Goal: Task Accomplishment & Management: Use online tool/utility

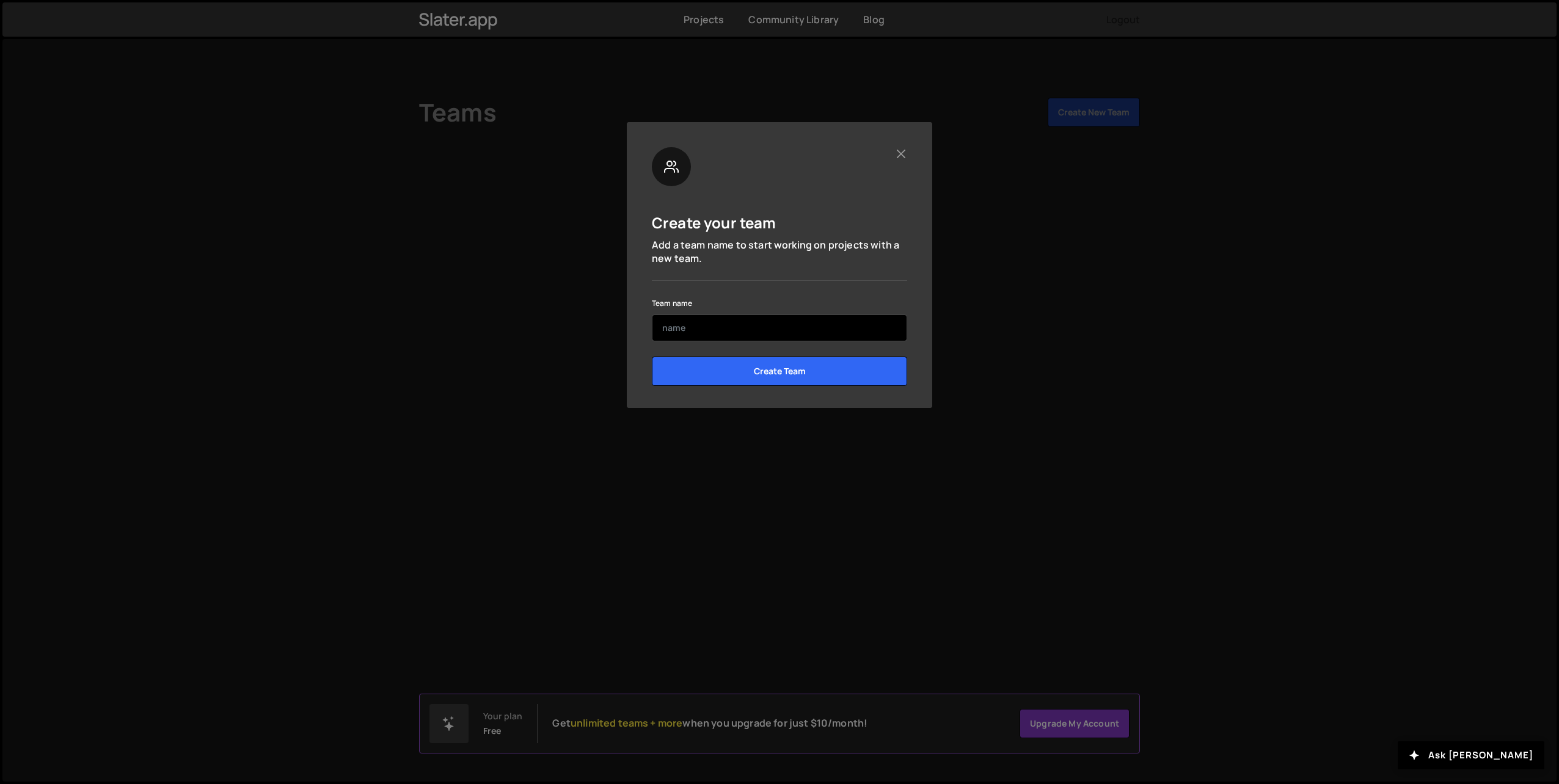
click at [746, 336] on input "text" at bounding box center [780, 328] width 255 height 27
type input "Test"
click at [747, 369] on input "Create Team" at bounding box center [780, 371] width 255 height 30
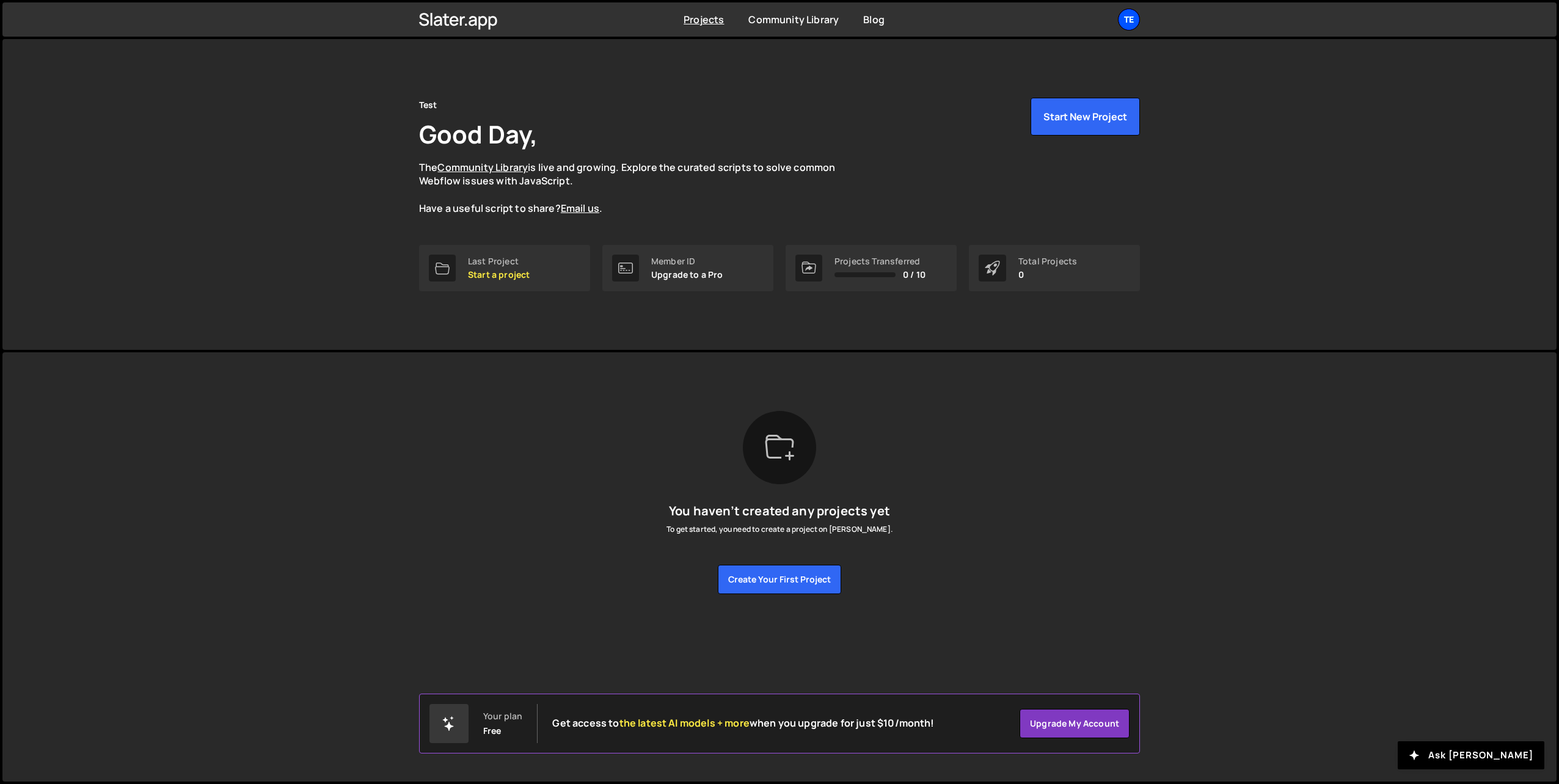
click at [1133, 21] on div "Te" at bounding box center [1128, 19] width 22 height 22
click at [1023, 98] on link "Account" at bounding box center [1064, 93] width 152 height 21
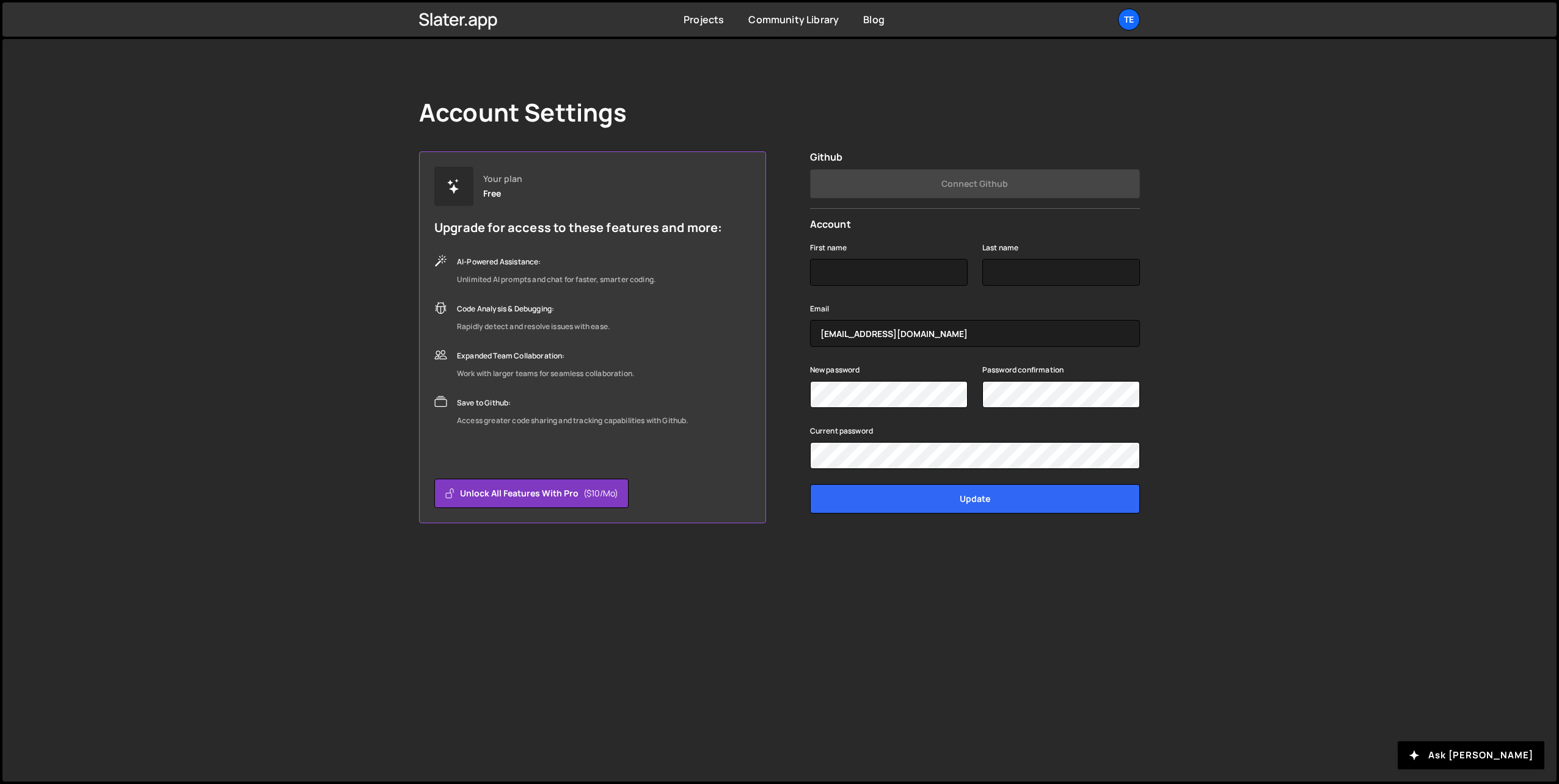
click at [830, 126] on div "Account Settings" at bounding box center [779, 112] width 721 height 30
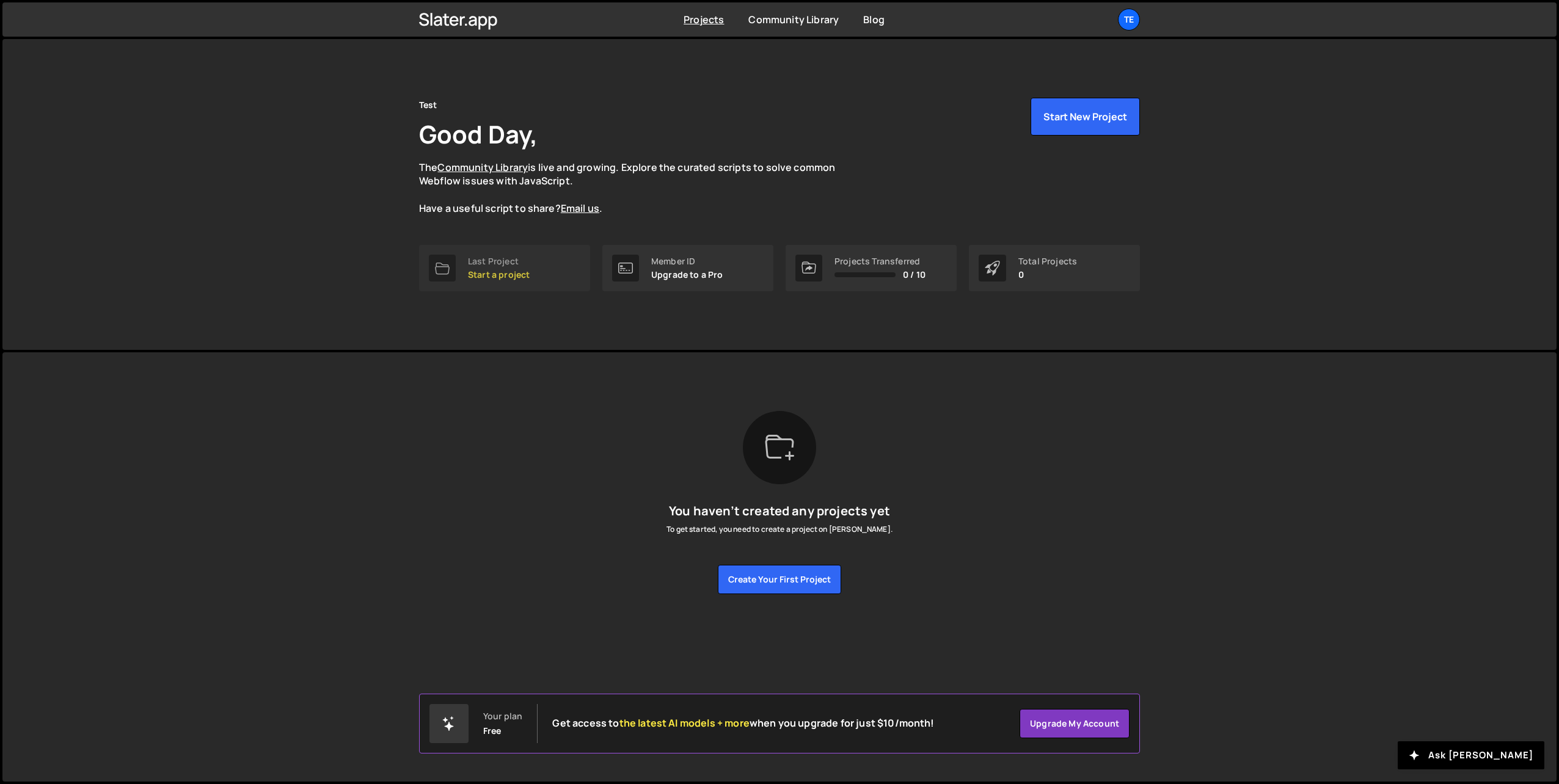
click at [503, 260] on div "Last Project" at bounding box center [498, 261] width 61 height 10
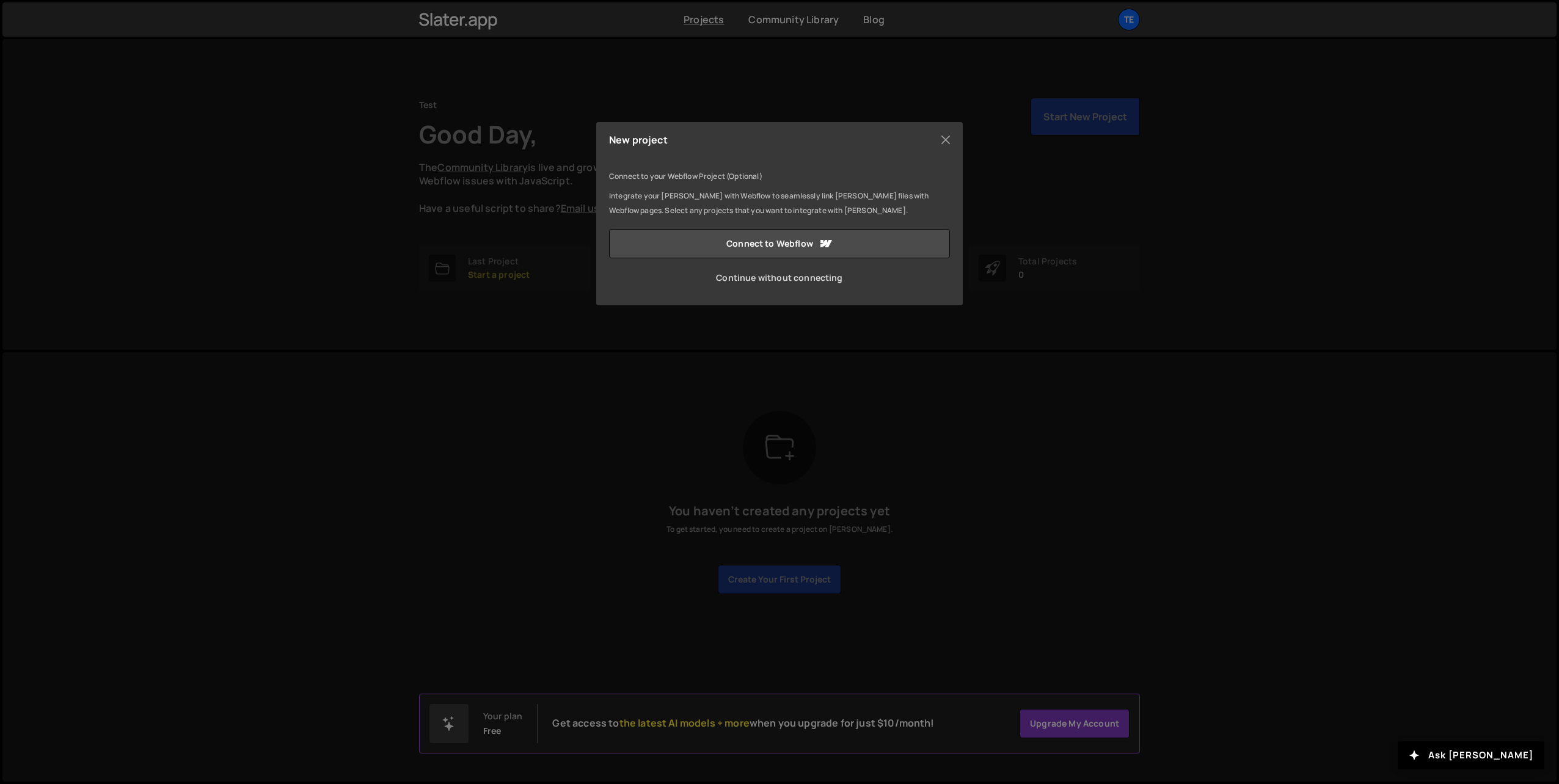
click at [766, 278] on link "Continue without connecting" at bounding box center [779, 277] width 341 height 30
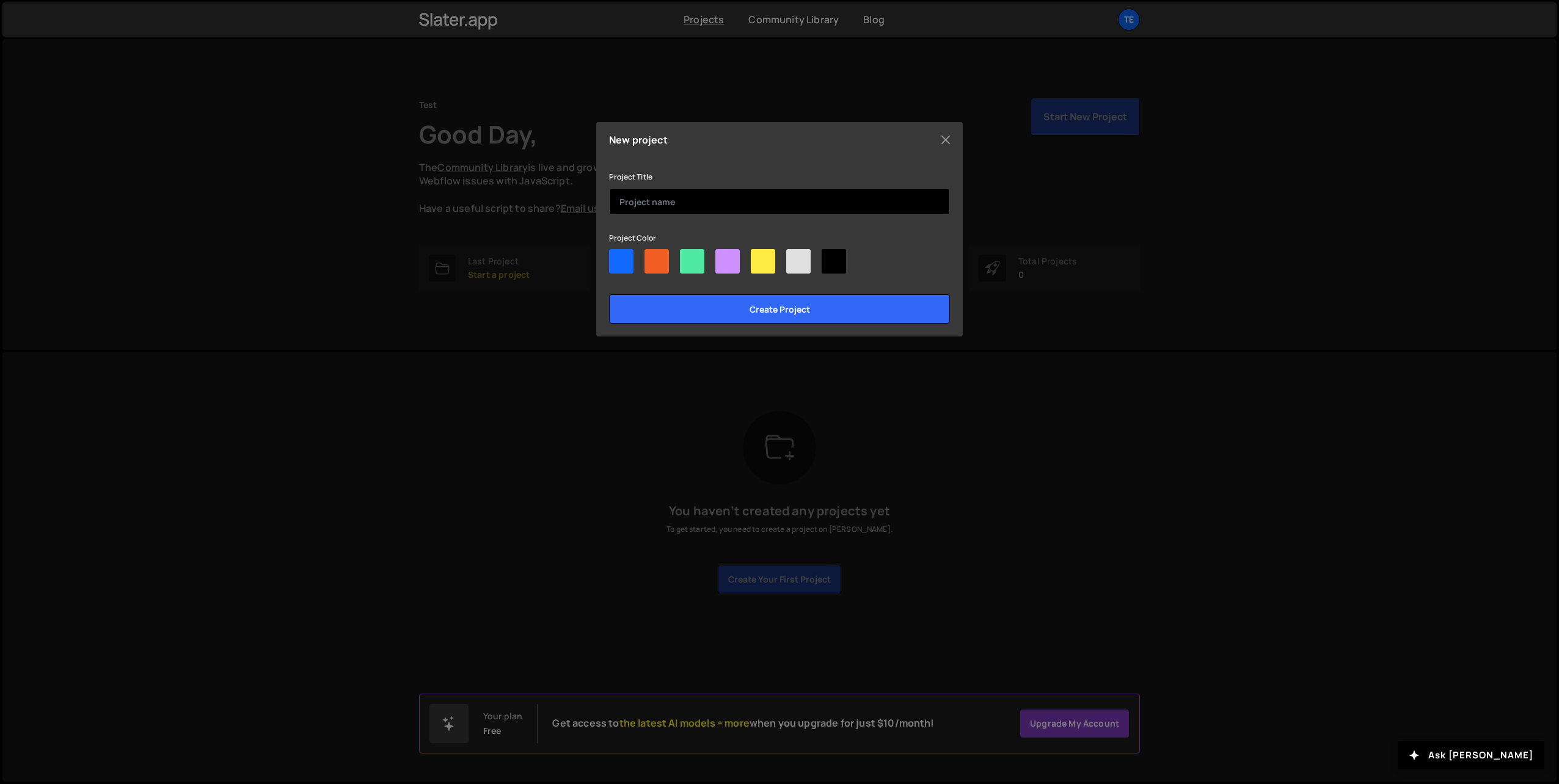
click at [678, 196] on input "text" at bounding box center [779, 202] width 341 height 27
click at [626, 262] on div at bounding box center [620, 261] width 24 height 24
click at [617, 257] on input"] "radio" at bounding box center [612, 253] width 8 height 8
radio input"] "true"
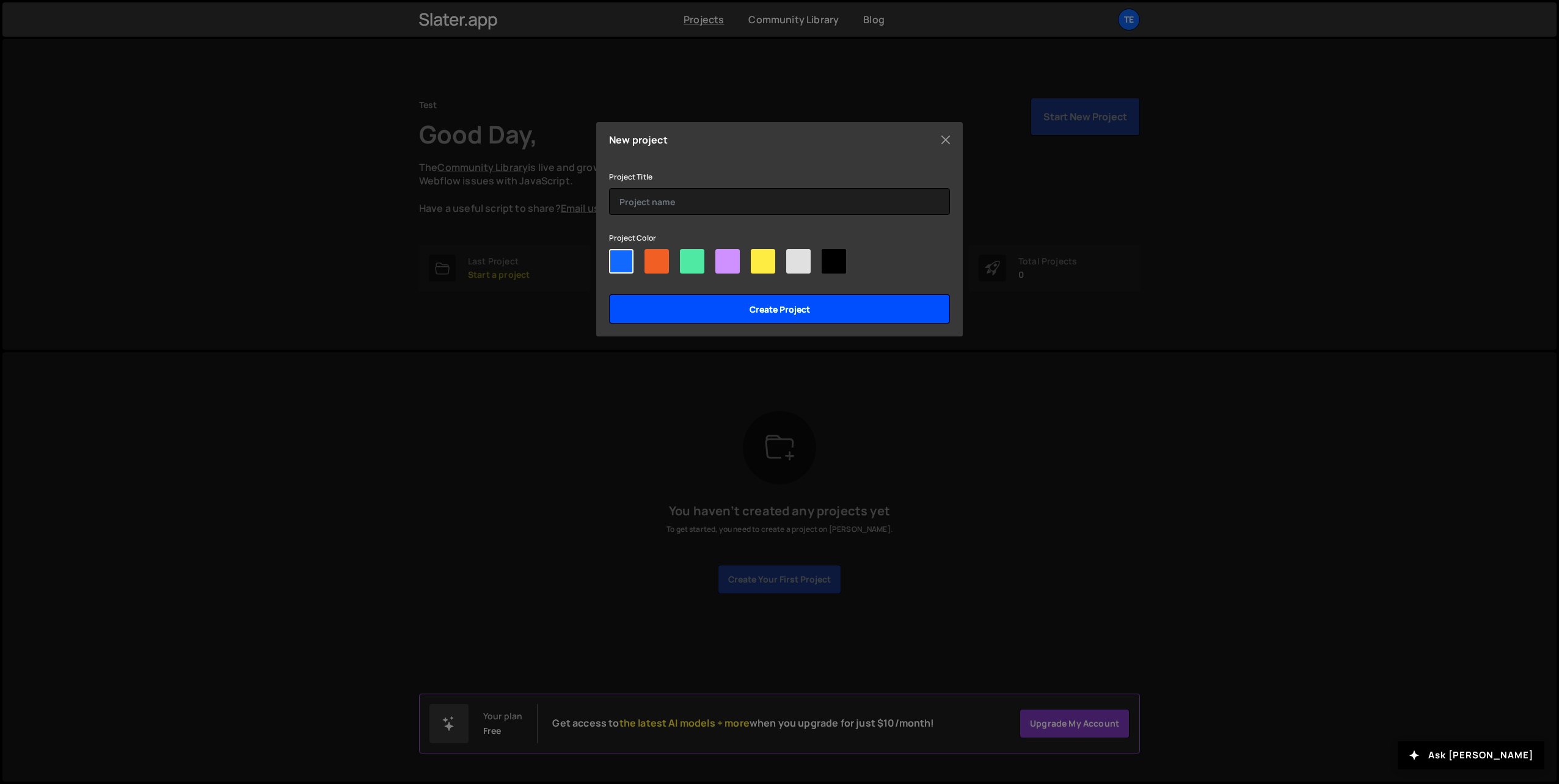
click at [706, 309] on input "Create project" at bounding box center [779, 309] width 341 height 30
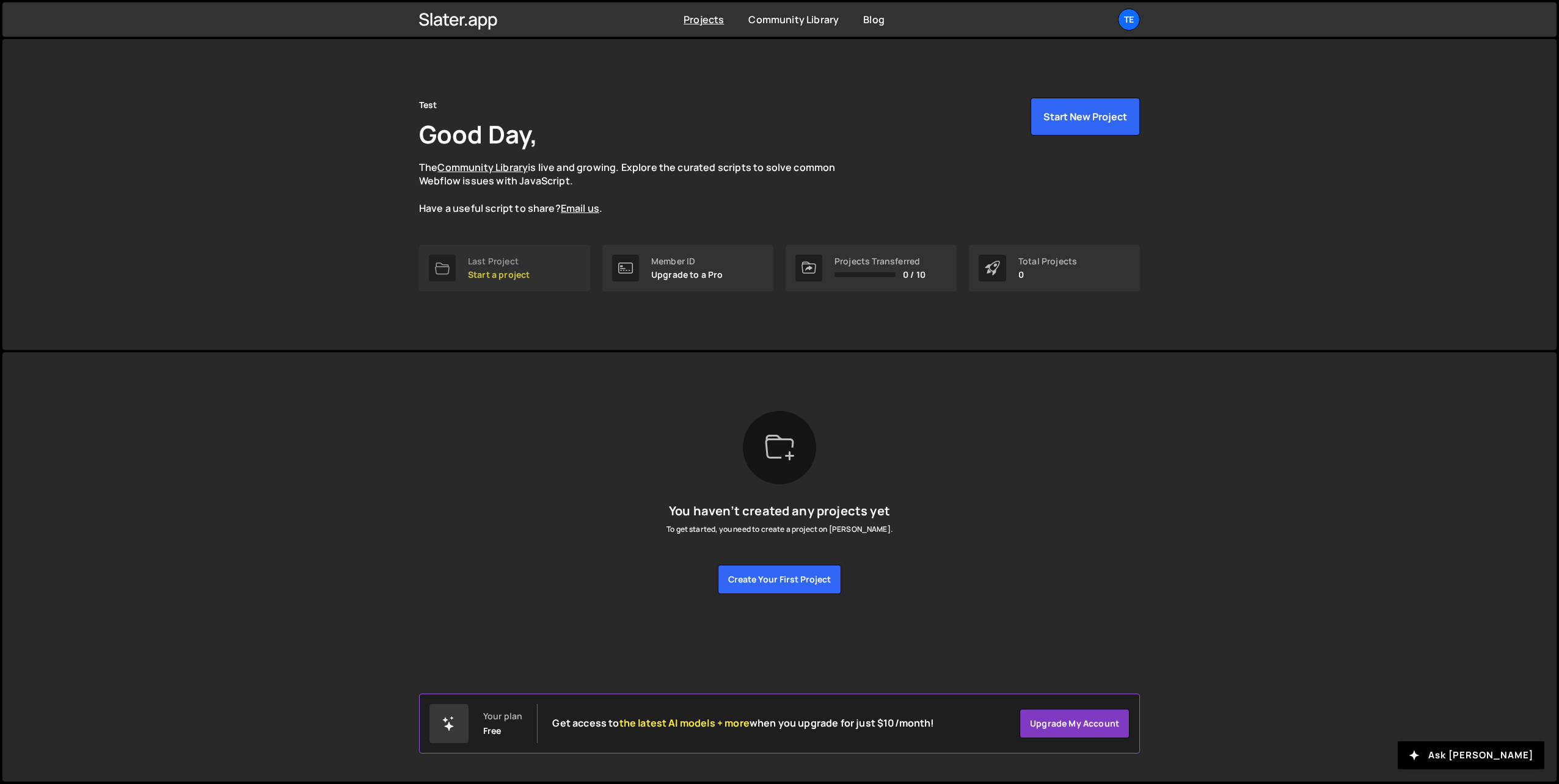
click at [517, 258] on div "Last Project" at bounding box center [498, 261] width 61 height 10
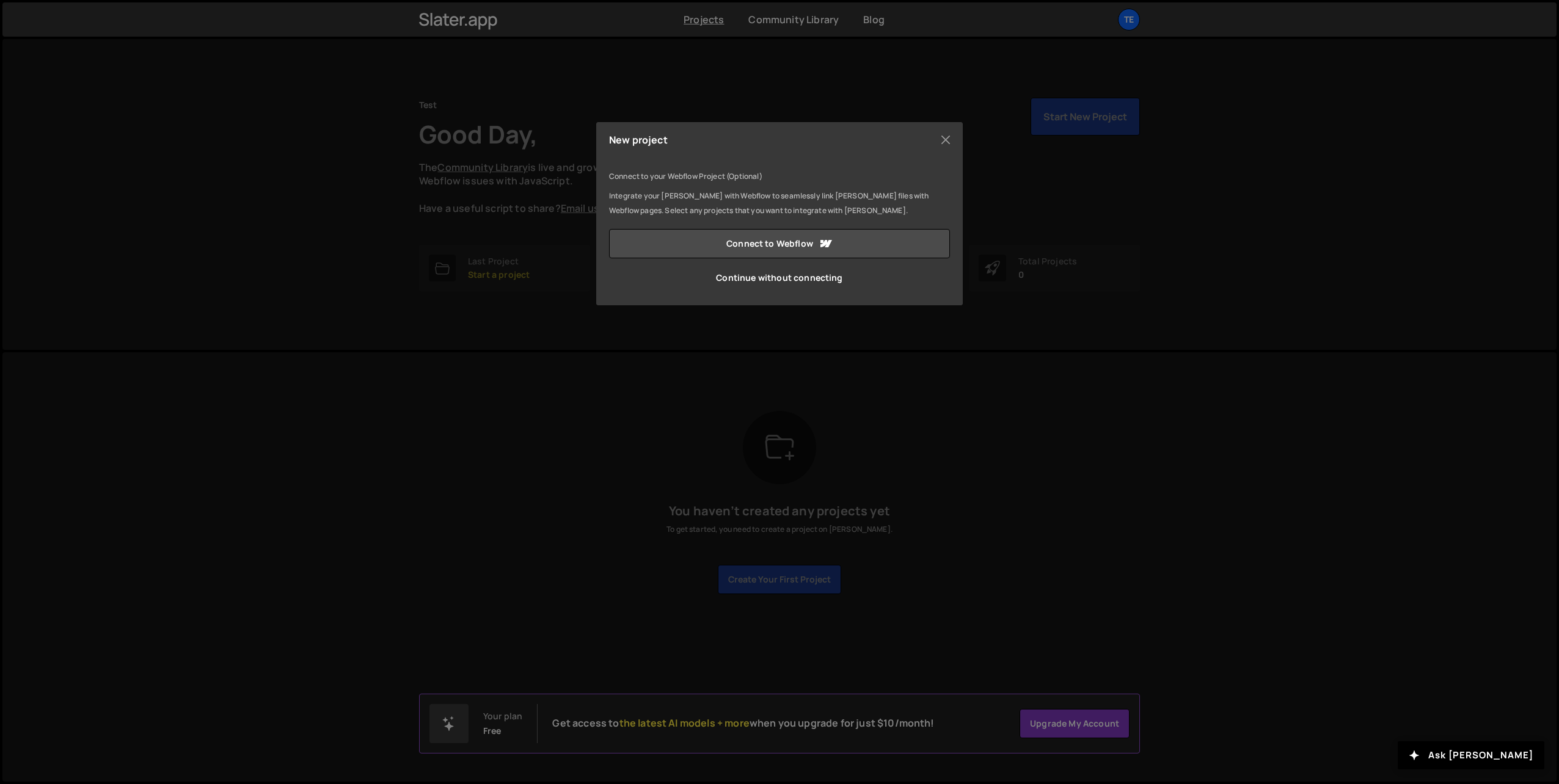
click at [1142, 184] on div "New project Connect to your Webflow Project (Optional) Integrate your Slater wi…" at bounding box center [780, 392] width 1559 height 784
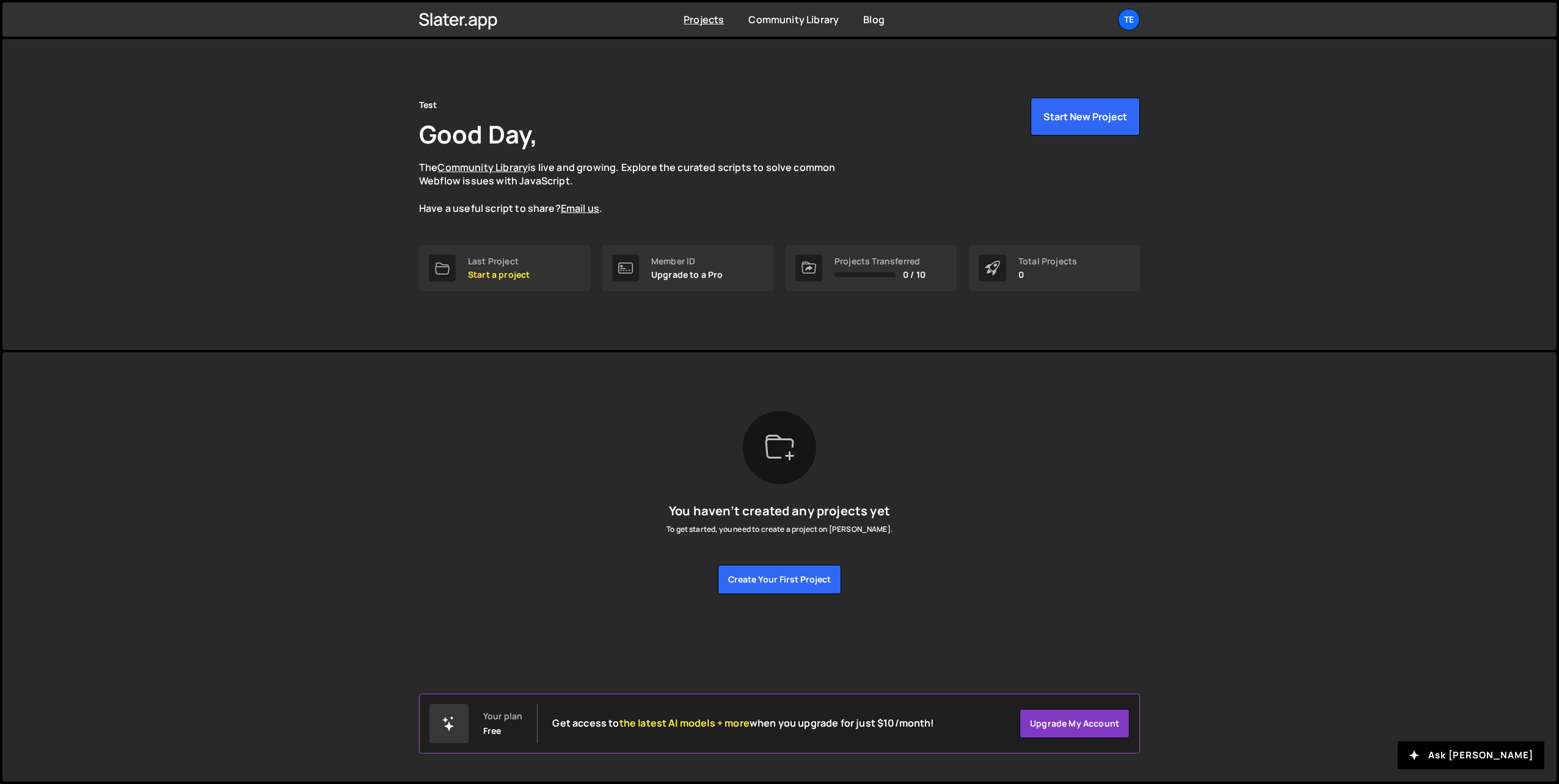
click at [1047, 93] on div "Test Good Day, The Community Library is live and growing. Explore the curated s…" at bounding box center [779, 195] width 757 height 311
click at [1070, 118] on button "Start New Project" at bounding box center [1085, 116] width 109 height 37
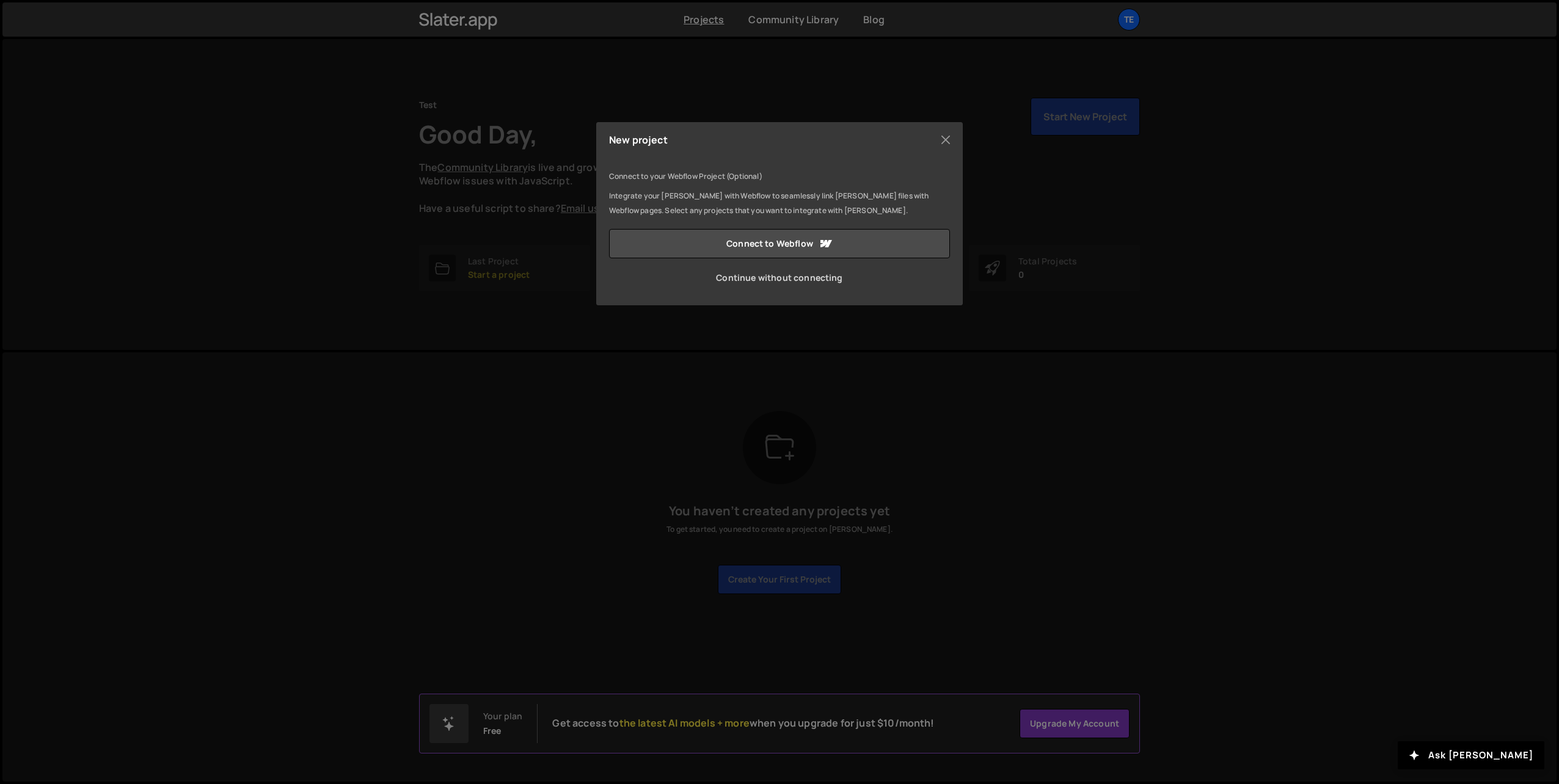
click at [723, 270] on link "Continue without connecting" at bounding box center [779, 277] width 341 height 30
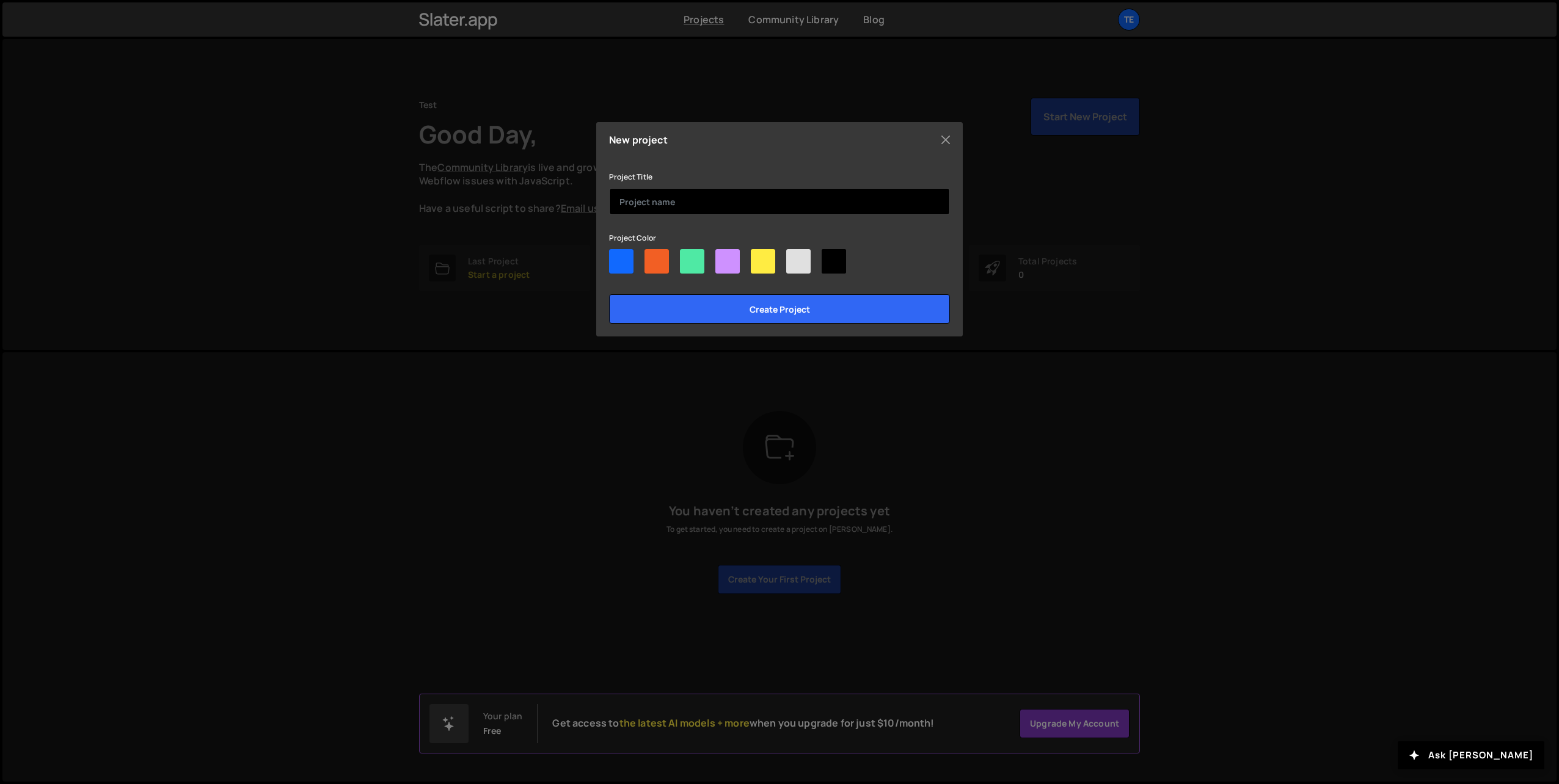
click at [669, 210] on input "text" at bounding box center [779, 202] width 341 height 27
drag, startPoint x: 655, startPoint y: 202, endPoint x: 584, endPoint y: 206, distance: 71.1
click at [584, 206] on div "New project Connect to your Webflow Project (Optional) Integrate your Slater wi…" at bounding box center [780, 392] width 1559 height 784
type input "[PERSON_NAME]"
click at [621, 264] on div at bounding box center [620, 261] width 24 height 24
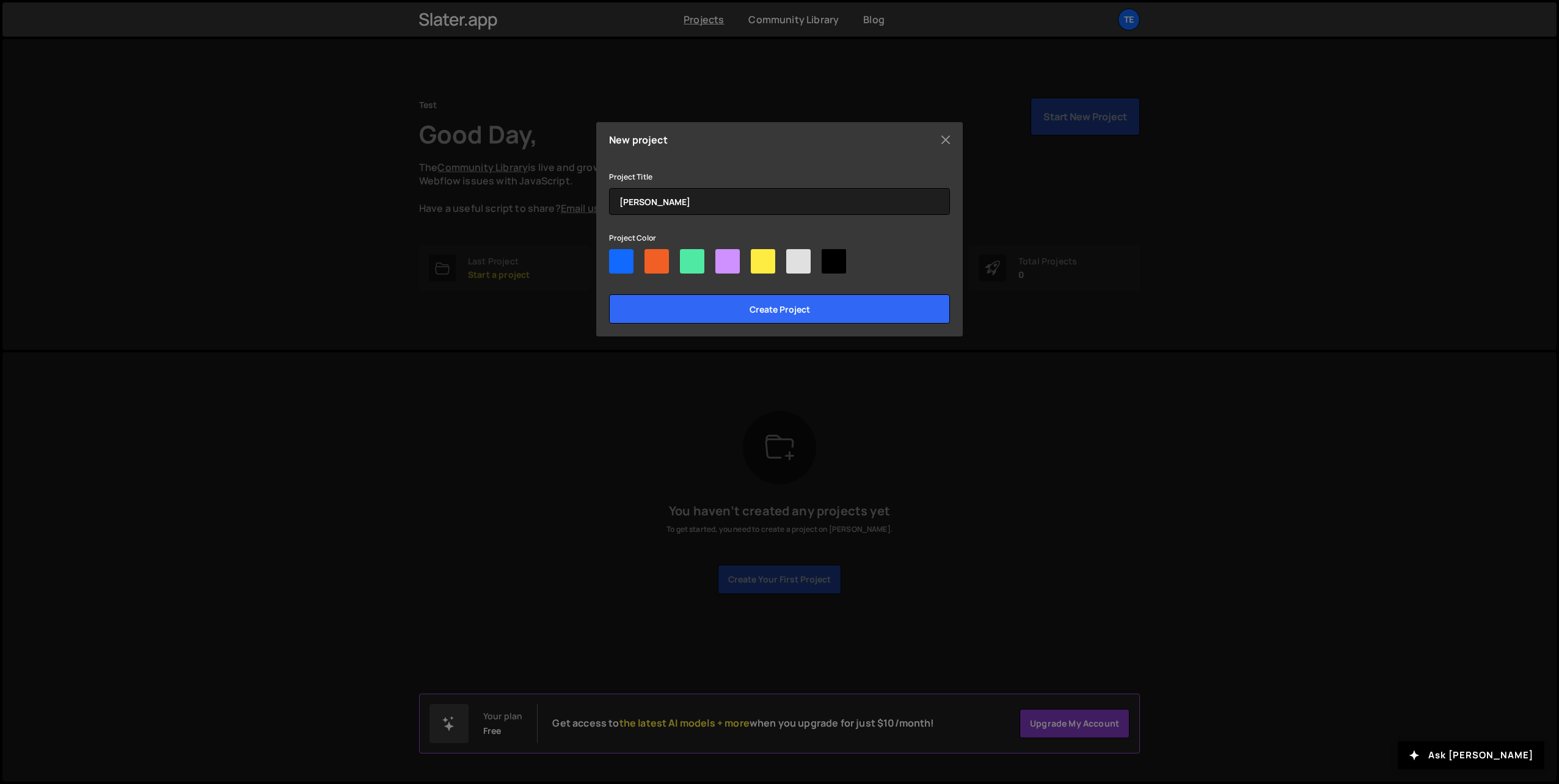
click at [617, 257] on input"] "radio" at bounding box center [612, 253] width 8 height 8
radio input"] "true"
click at [778, 313] on input "Create project" at bounding box center [779, 309] width 341 height 30
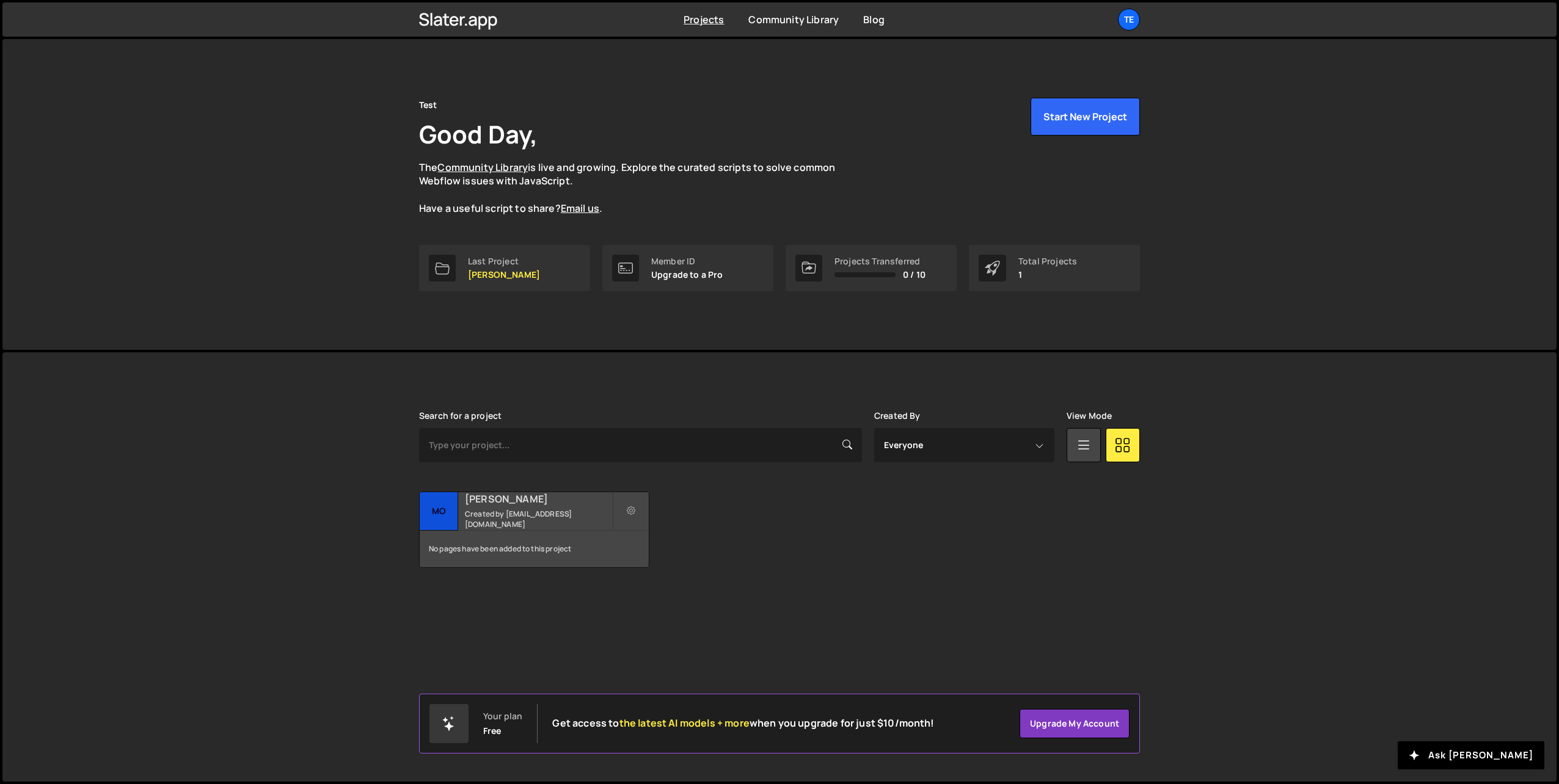
click at [585, 542] on div "No pages have been added to this project" at bounding box center [534, 549] width 229 height 36
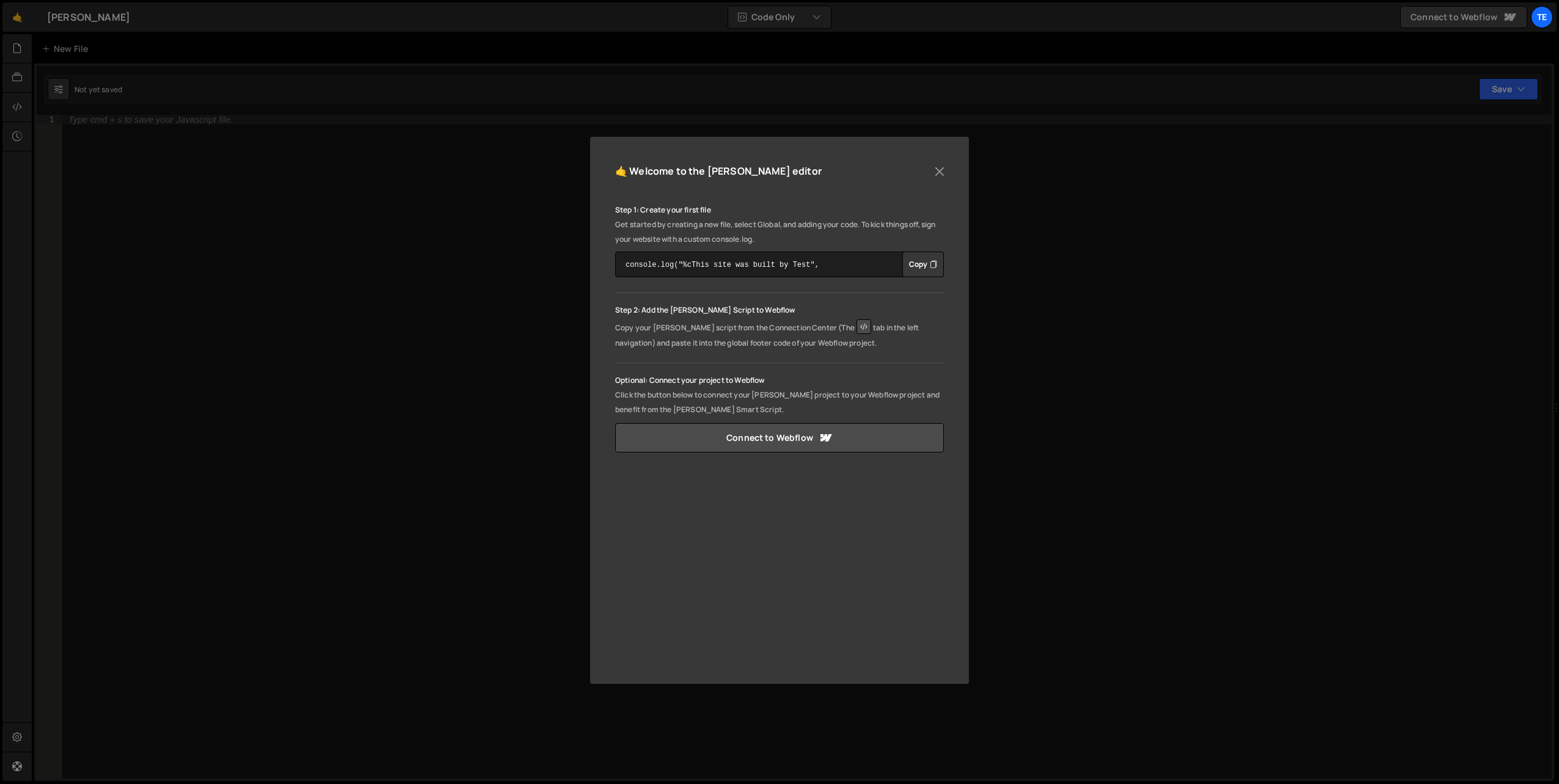
click at [856, 324] on icon at bounding box center [863, 326] width 14 height 14
click at [936, 171] on button "Close" at bounding box center [939, 171] width 18 height 18
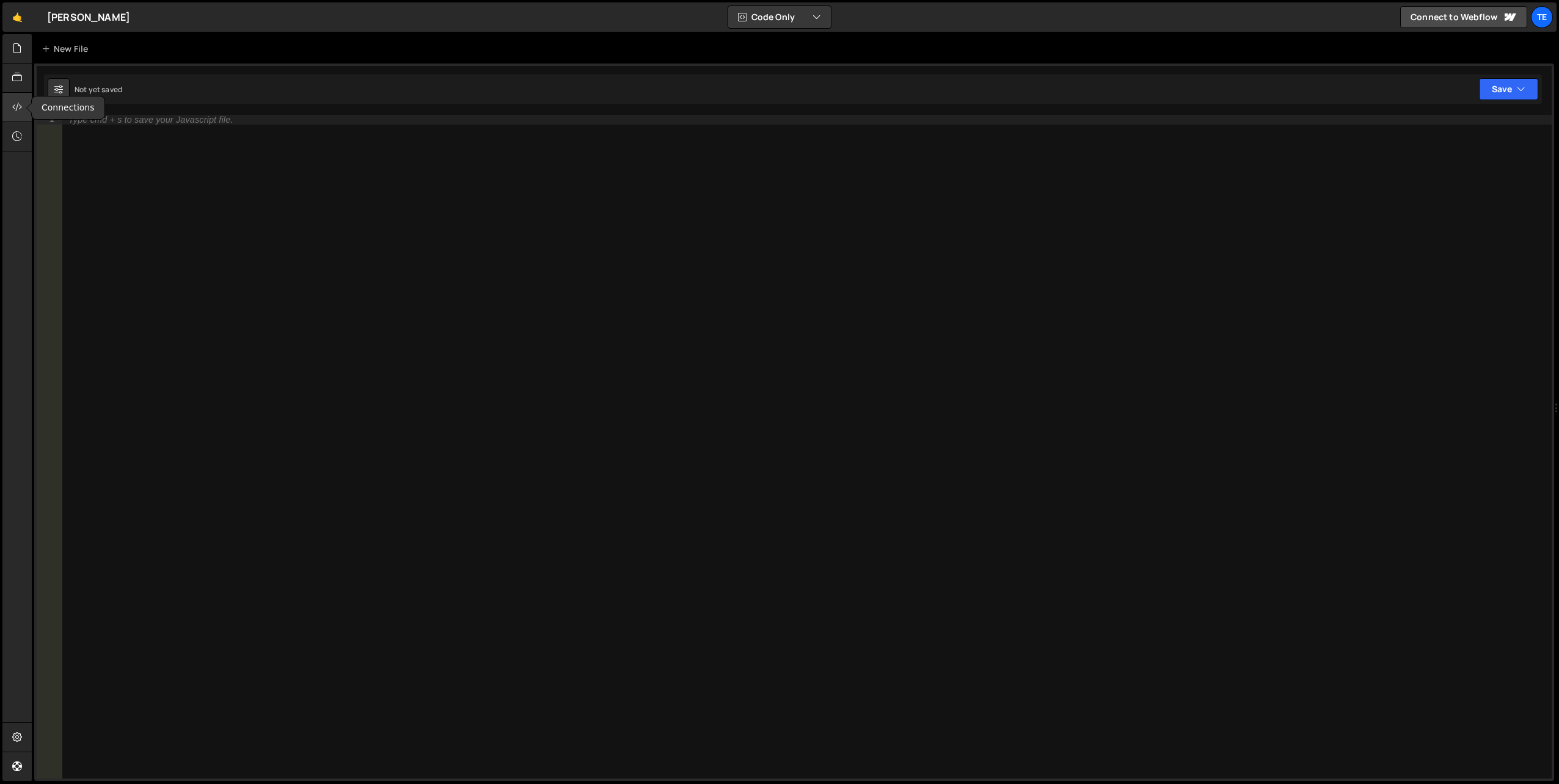
click at [18, 103] on icon at bounding box center [17, 107] width 10 height 13
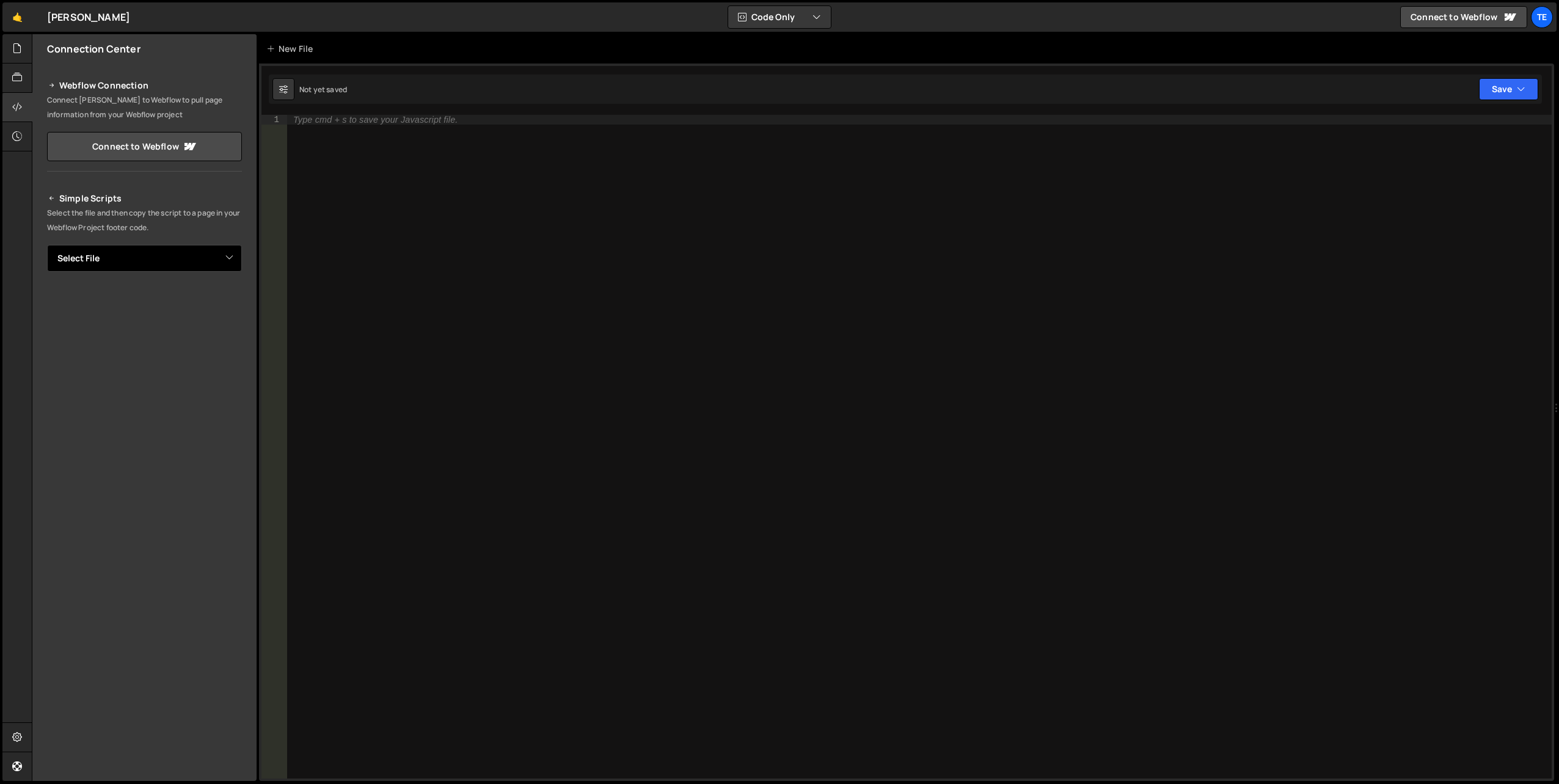
click at [197, 267] on select "Select File" at bounding box center [144, 258] width 195 height 27
click at [47, 245] on select "Select File" at bounding box center [144, 258] width 195 height 27
click at [14, 125] on div at bounding box center [17, 136] width 30 height 30
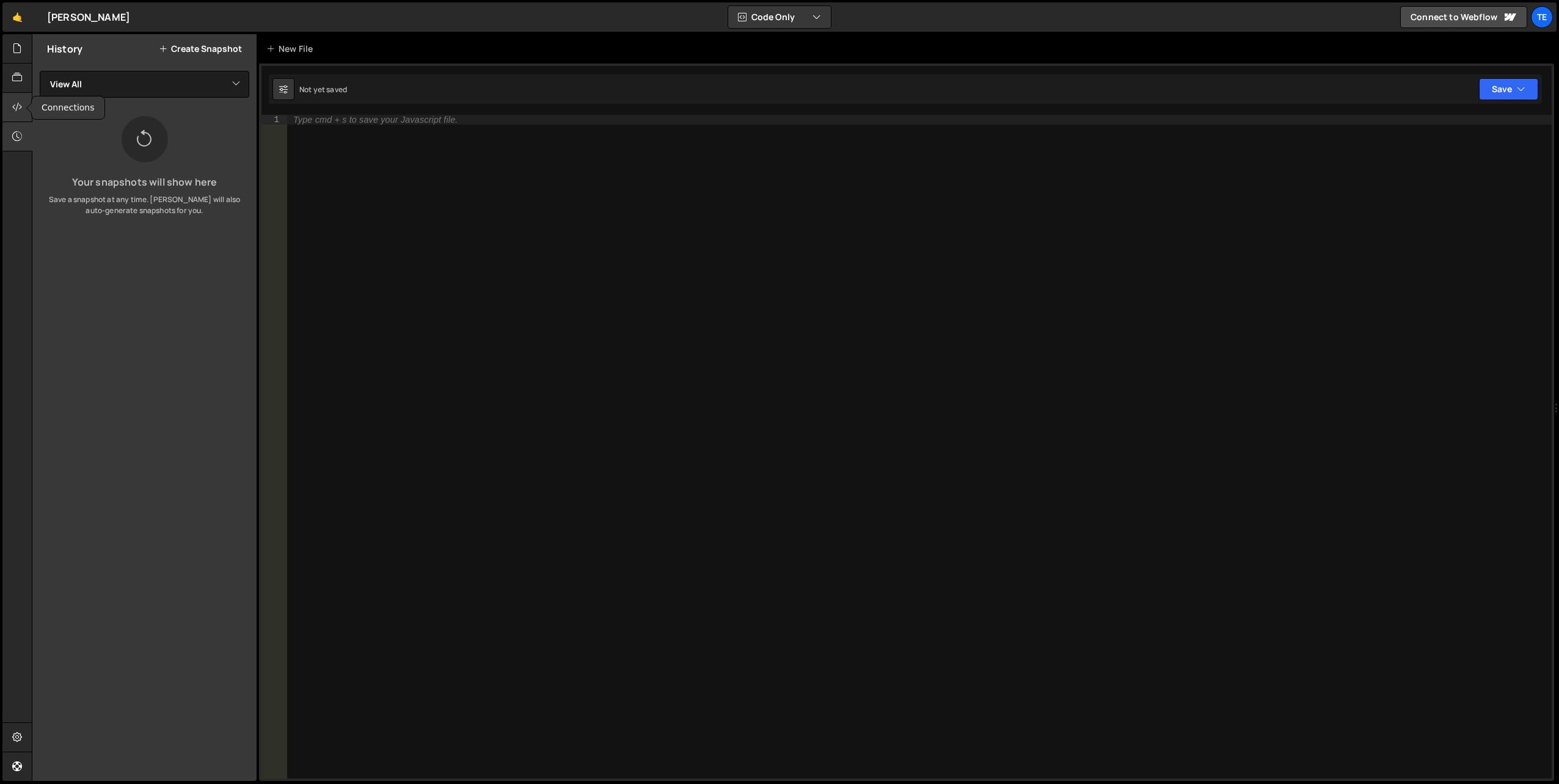
click at [17, 95] on div at bounding box center [17, 107] width 30 height 30
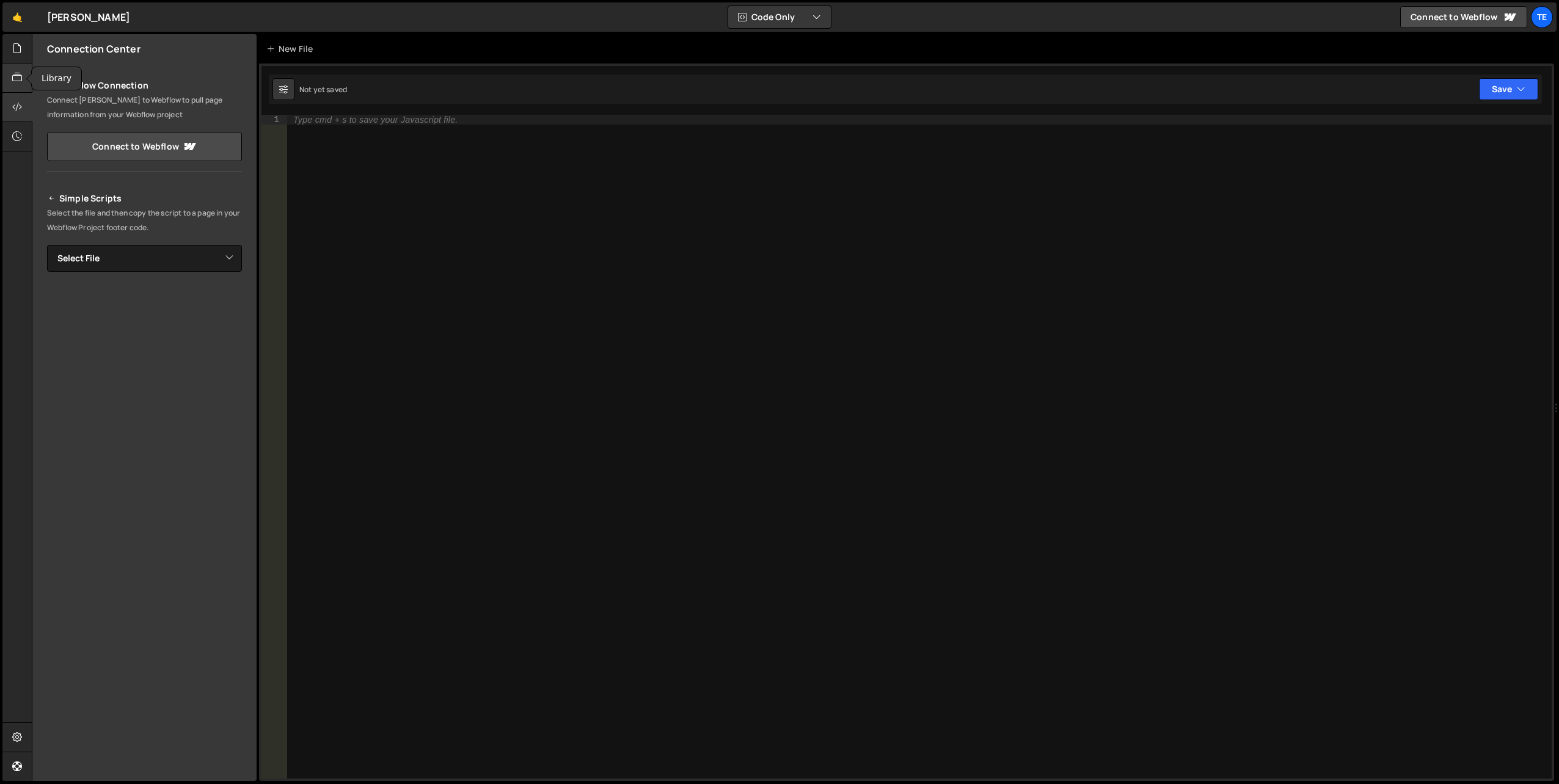
click at [17, 76] on icon at bounding box center [17, 78] width 10 height 13
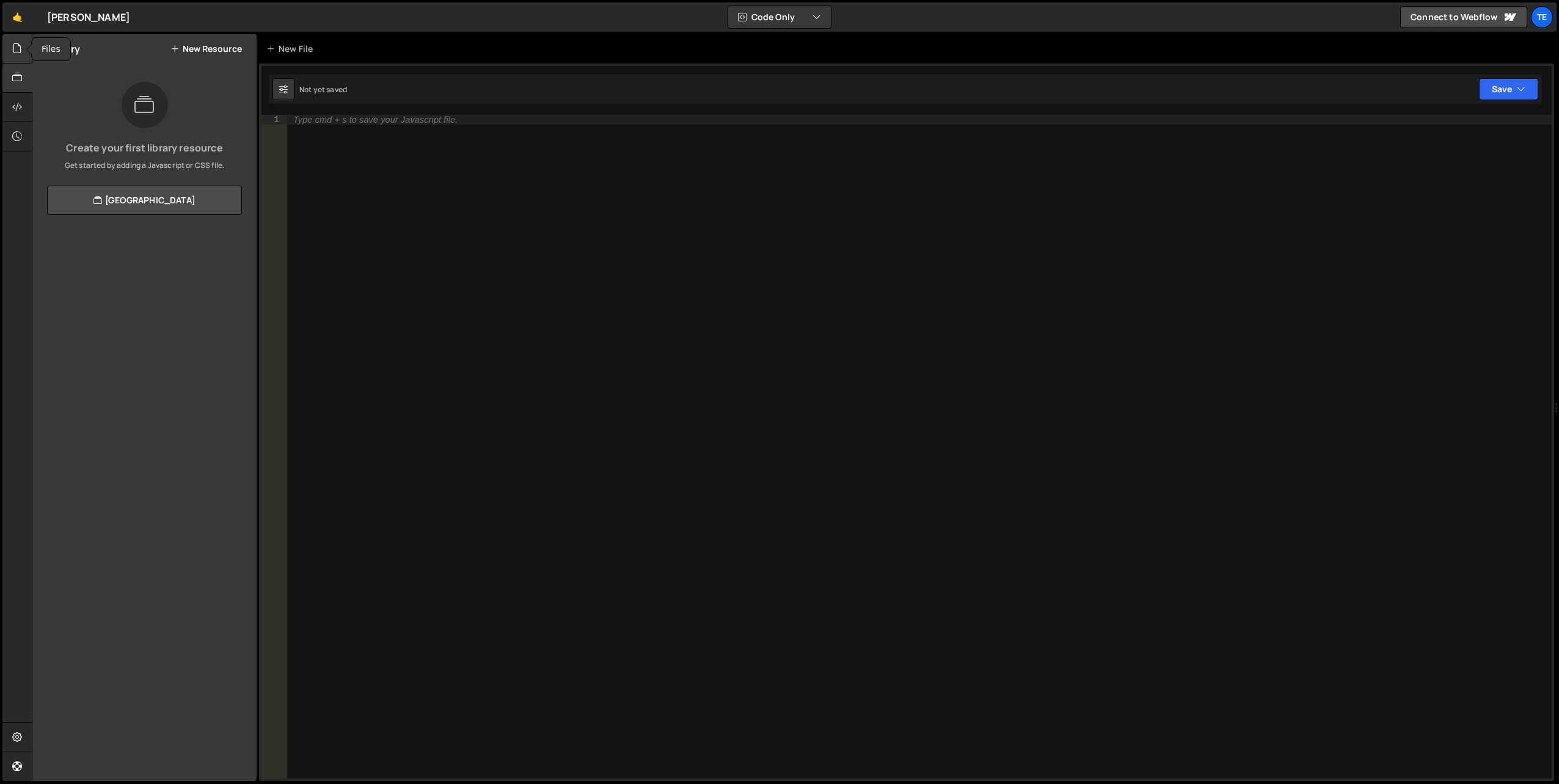
click at [19, 50] on icon at bounding box center [17, 48] width 10 height 13
click at [21, 73] on icon at bounding box center [17, 78] width 10 height 13
click at [21, 100] on div at bounding box center [17, 107] width 30 height 30
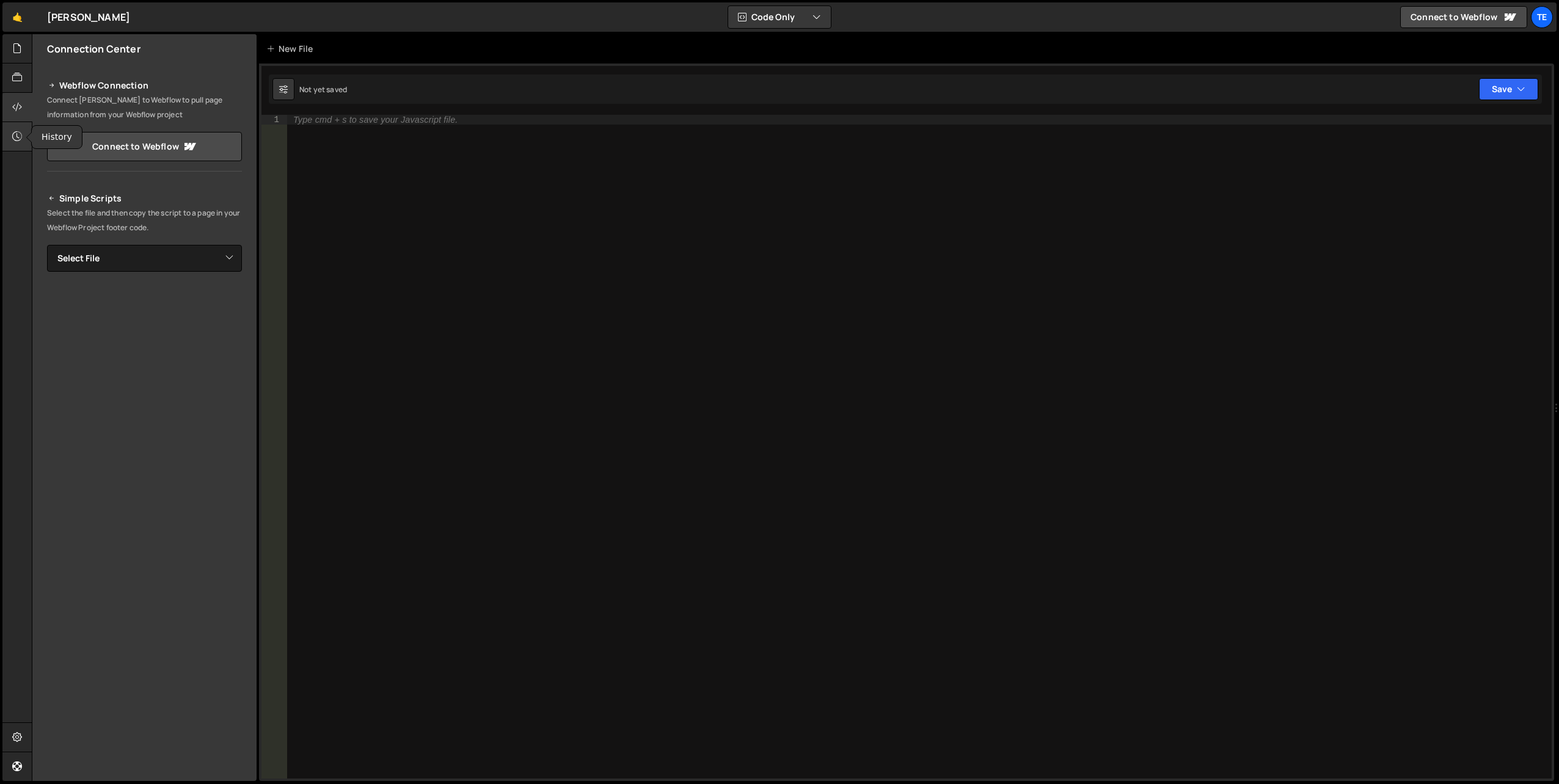
click at [21, 129] on div at bounding box center [17, 136] width 30 height 30
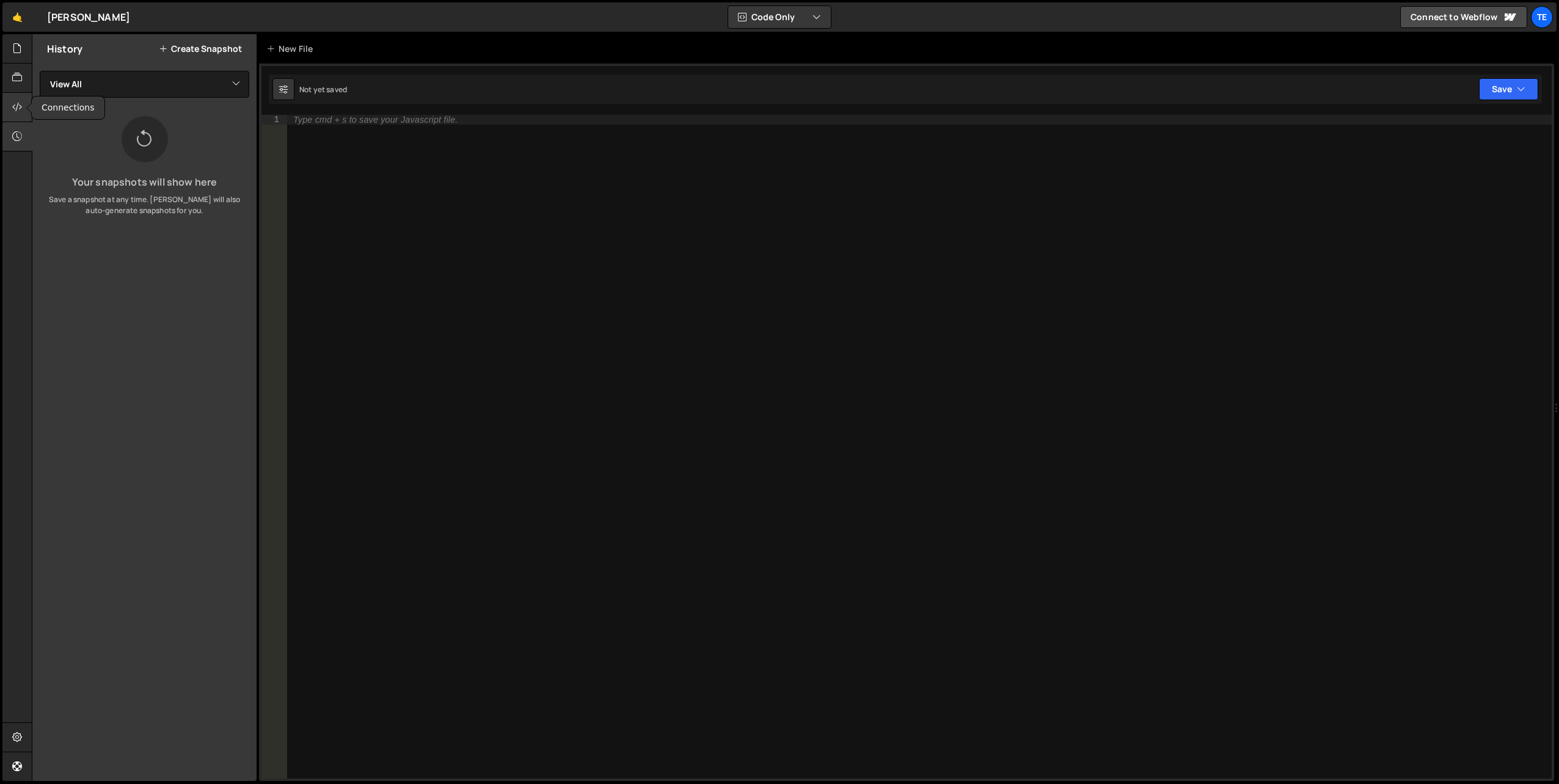
click at [21, 110] on icon at bounding box center [17, 107] width 10 height 13
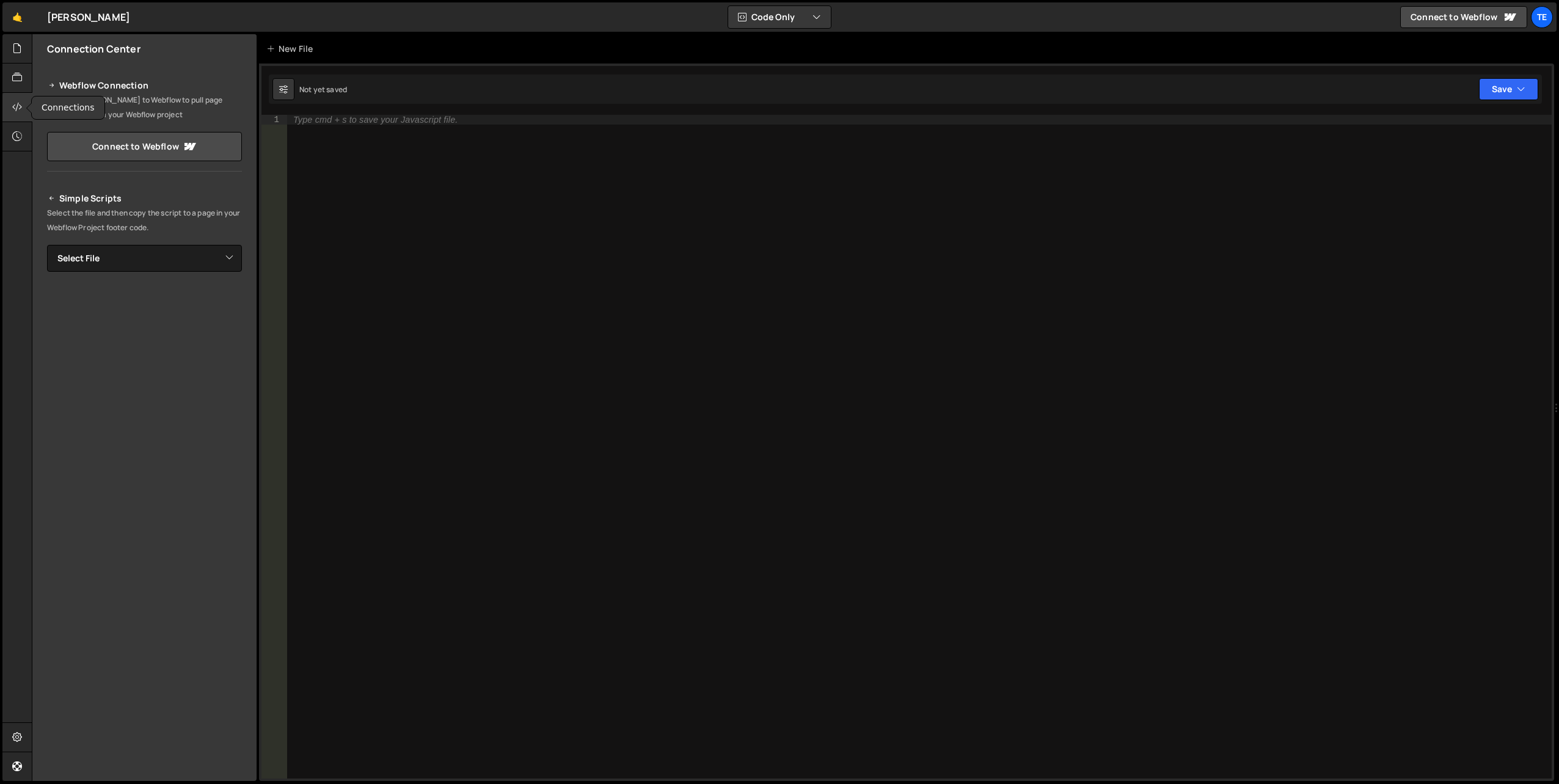
click at [22, 93] on div at bounding box center [17, 107] width 30 height 30
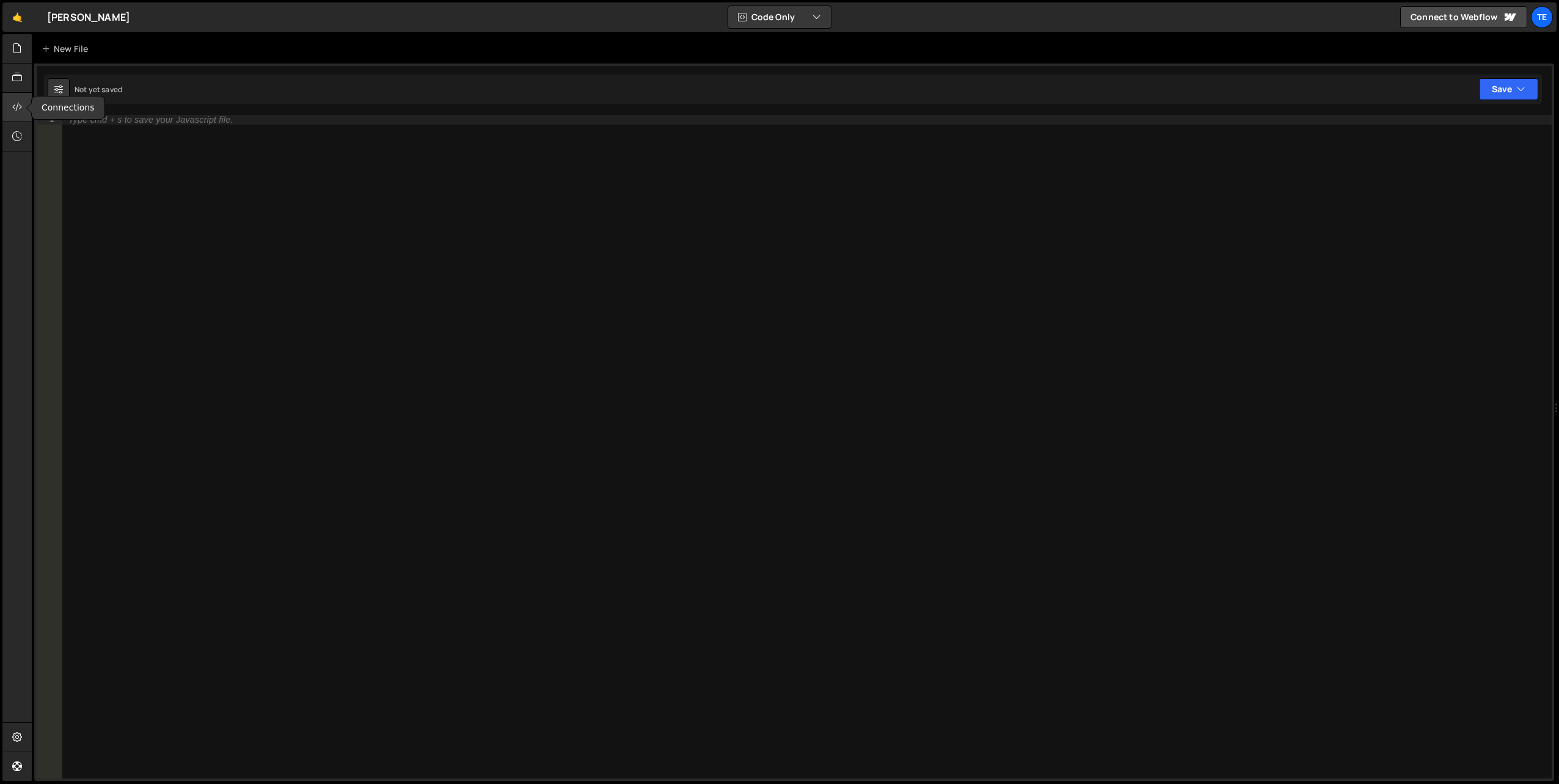
click at [22, 93] on div at bounding box center [17, 107] width 30 height 30
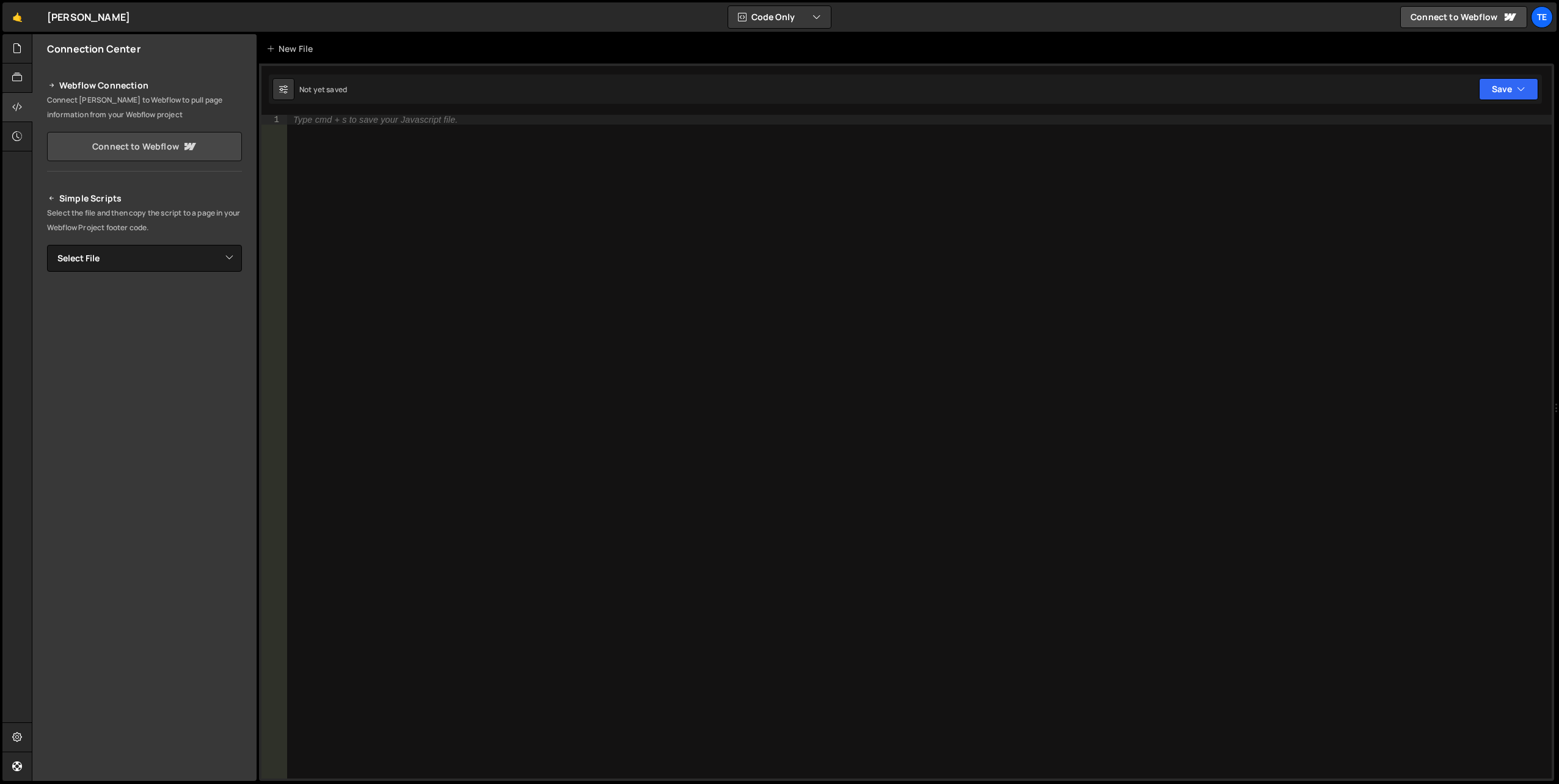
click at [145, 144] on link "Connect to Webflow" at bounding box center [144, 146] width 195 height 30
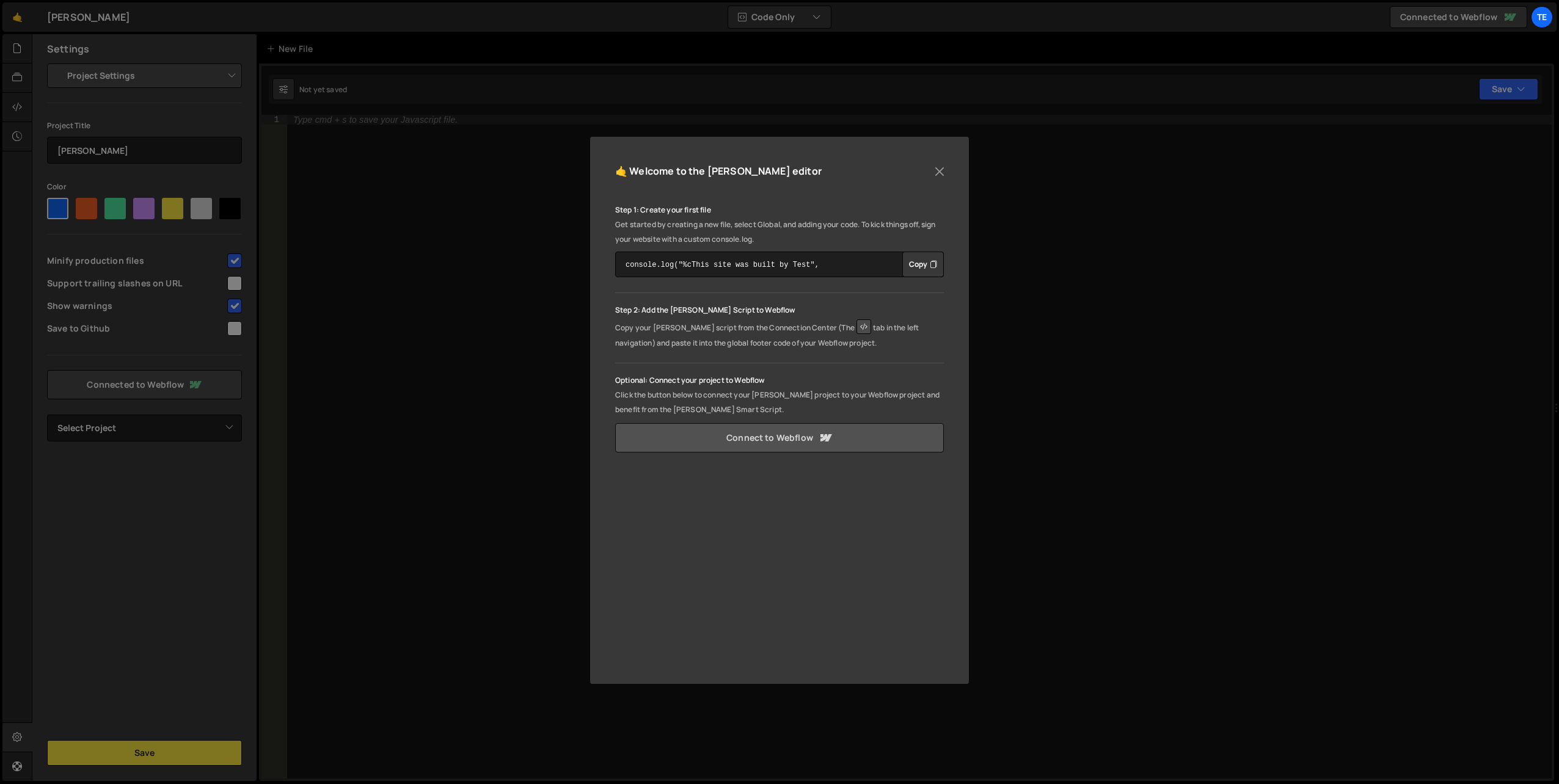
click at [814, 432] on link "Connect to Webflow" at bounding box center [780, 438] width 328 height 30
